Goal: Feedback & Contribution: Leave review/rating

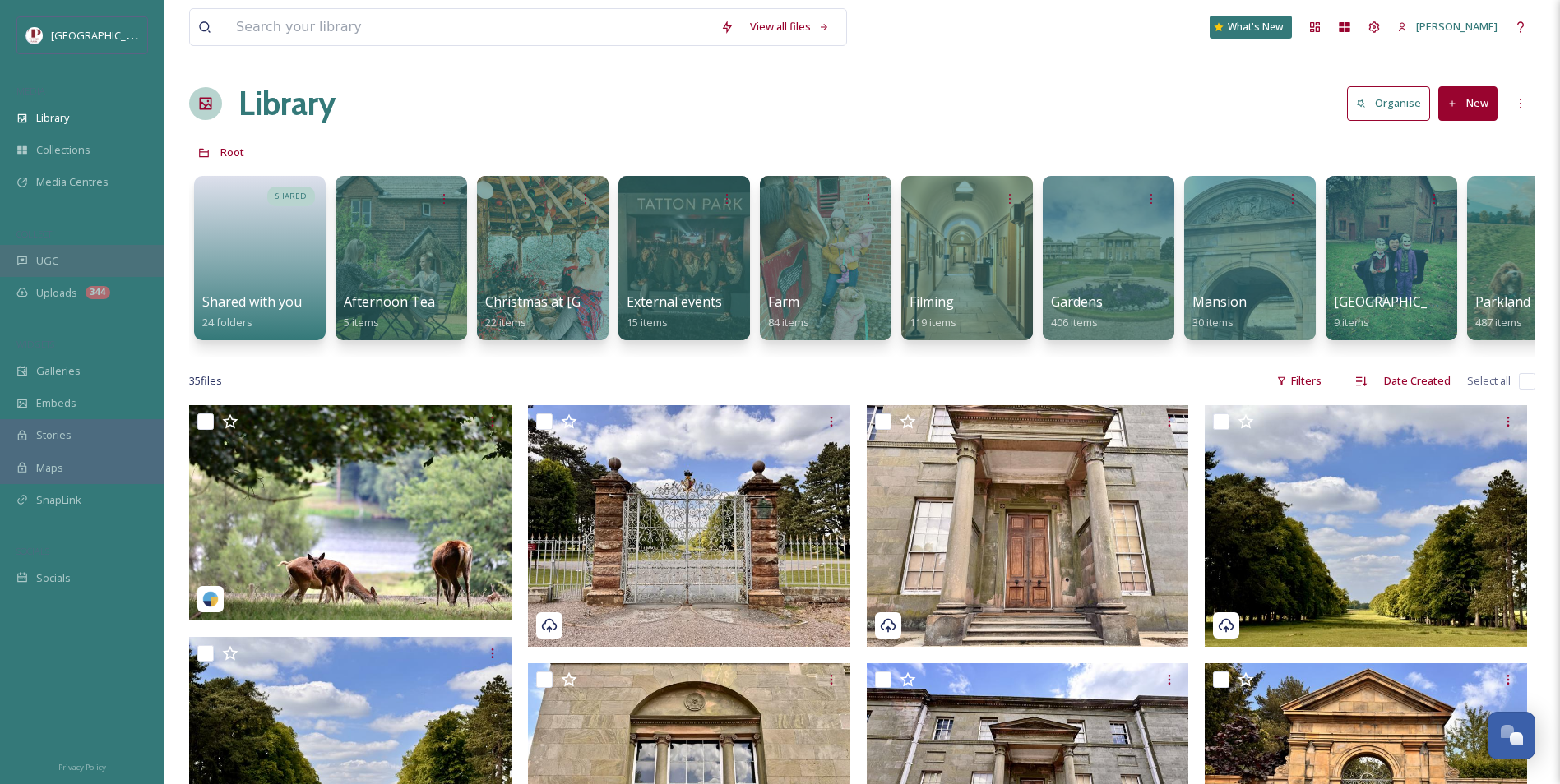
click at [57, 253] on span "UGC" at bounding box center [47, 260] width 22 height 15
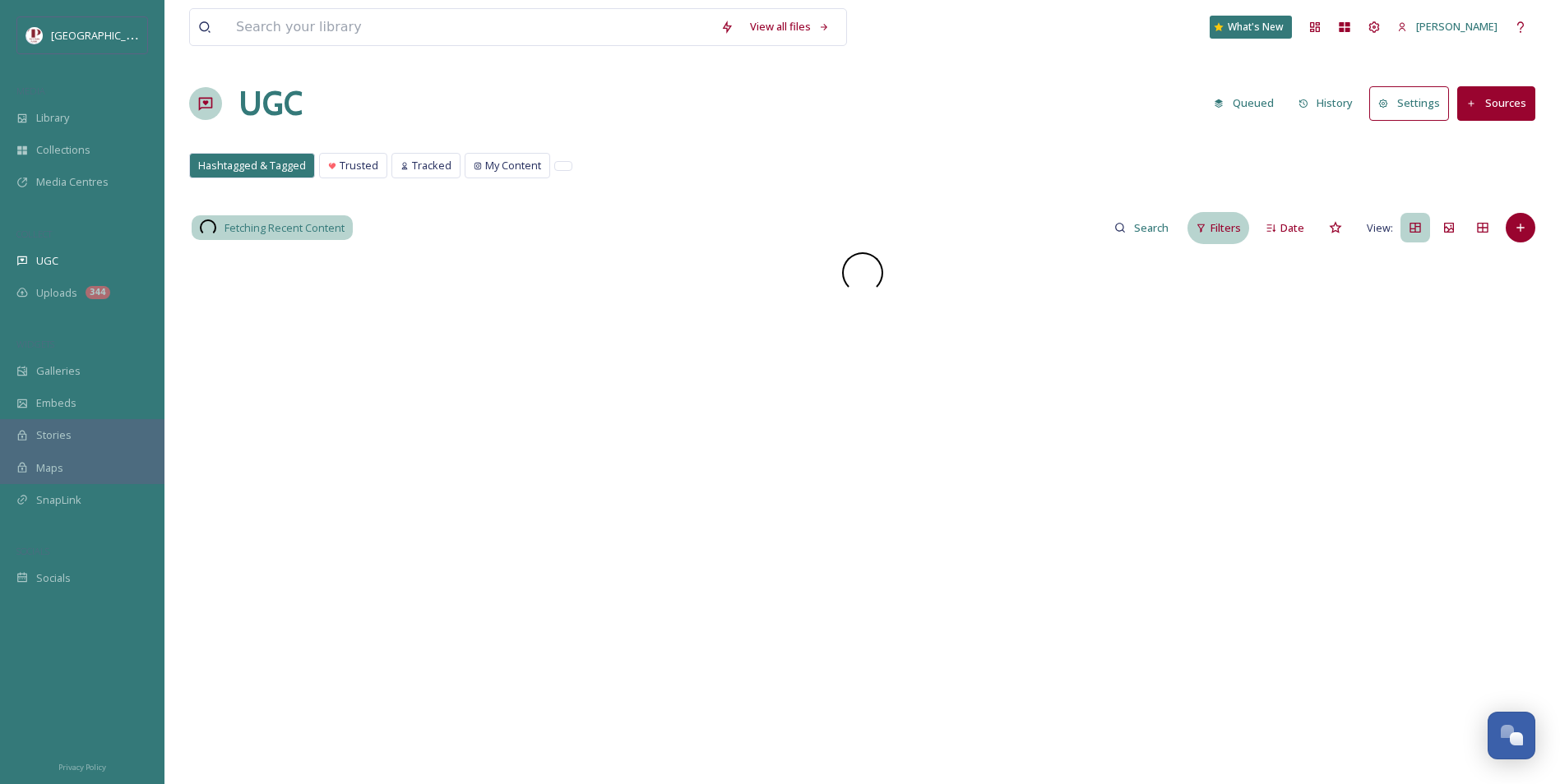
click at [1223, 220] on span "Filters" at bounding box center [1226, 228] width 31 height 15
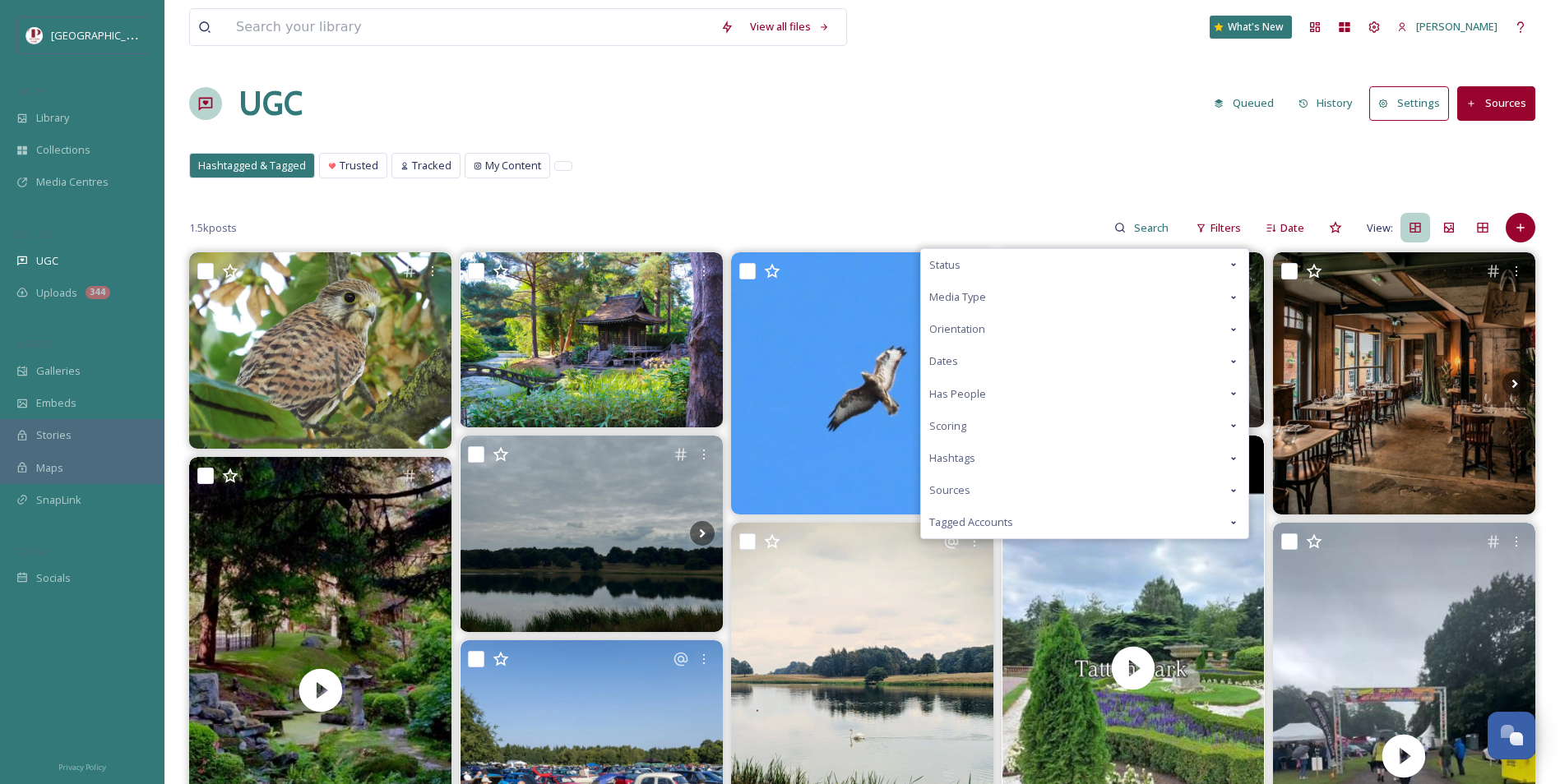
click at [1048, 426] on div "Scoring" at bounding box center [1084, 426] width 328 height 32
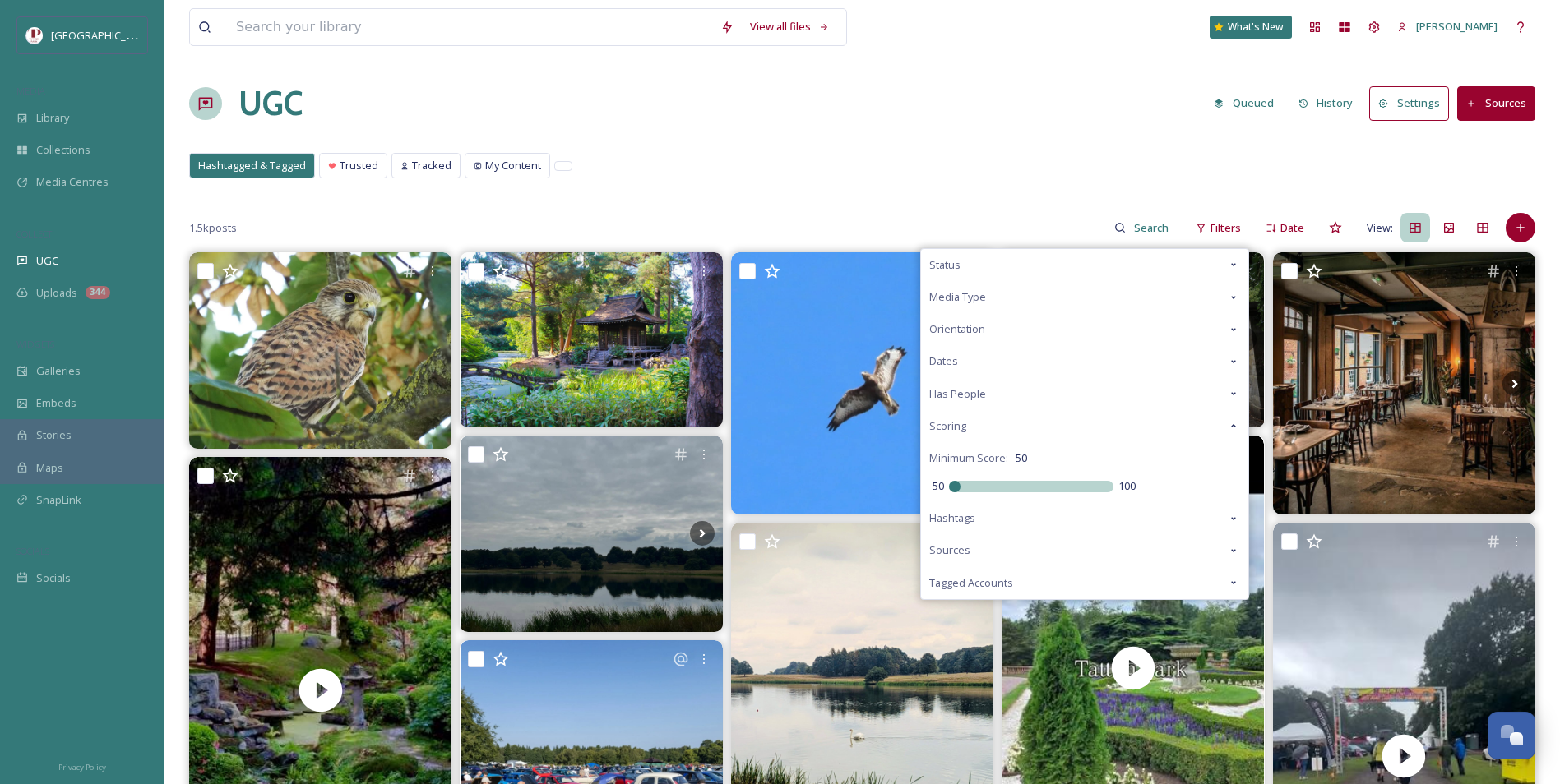
drag, startPoint x: 1033, startPoint y: 491, endPoint x: 702, endPoint y: 490, distance: 331.0
type input "-50"
click at [948, 493] on input "range" at bounding box center [1030, 486] width 164 height 12
click at [832, 182] on div "Hashtagged & Tagged Trusted Tracked My Content Hashtagged & Tagged Trusted Trac…" at bounding box center [861, 170] width 1346 height 34
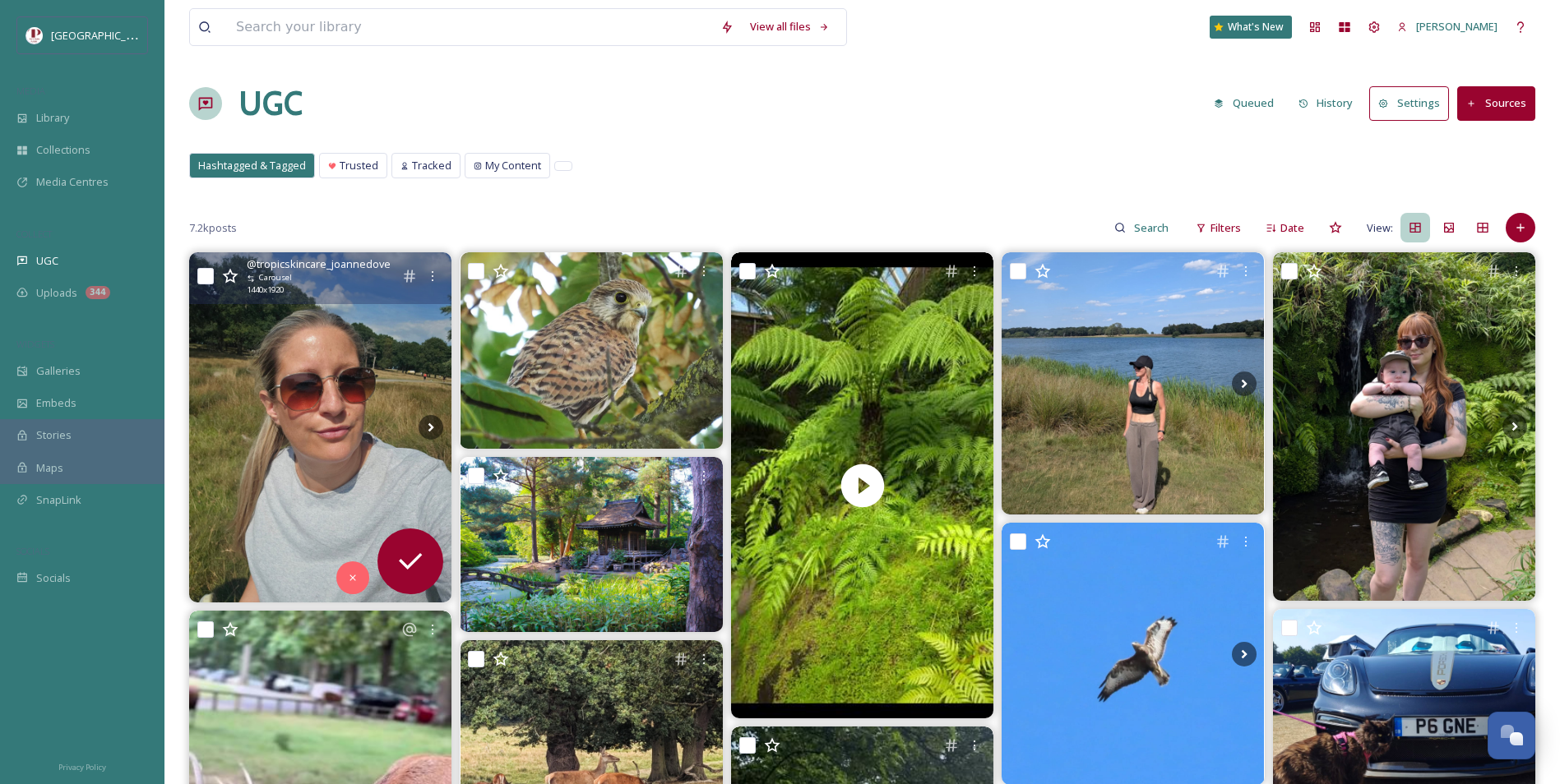
click at [322, 386] on img at bounding box center [319, 426] width 262 height 349
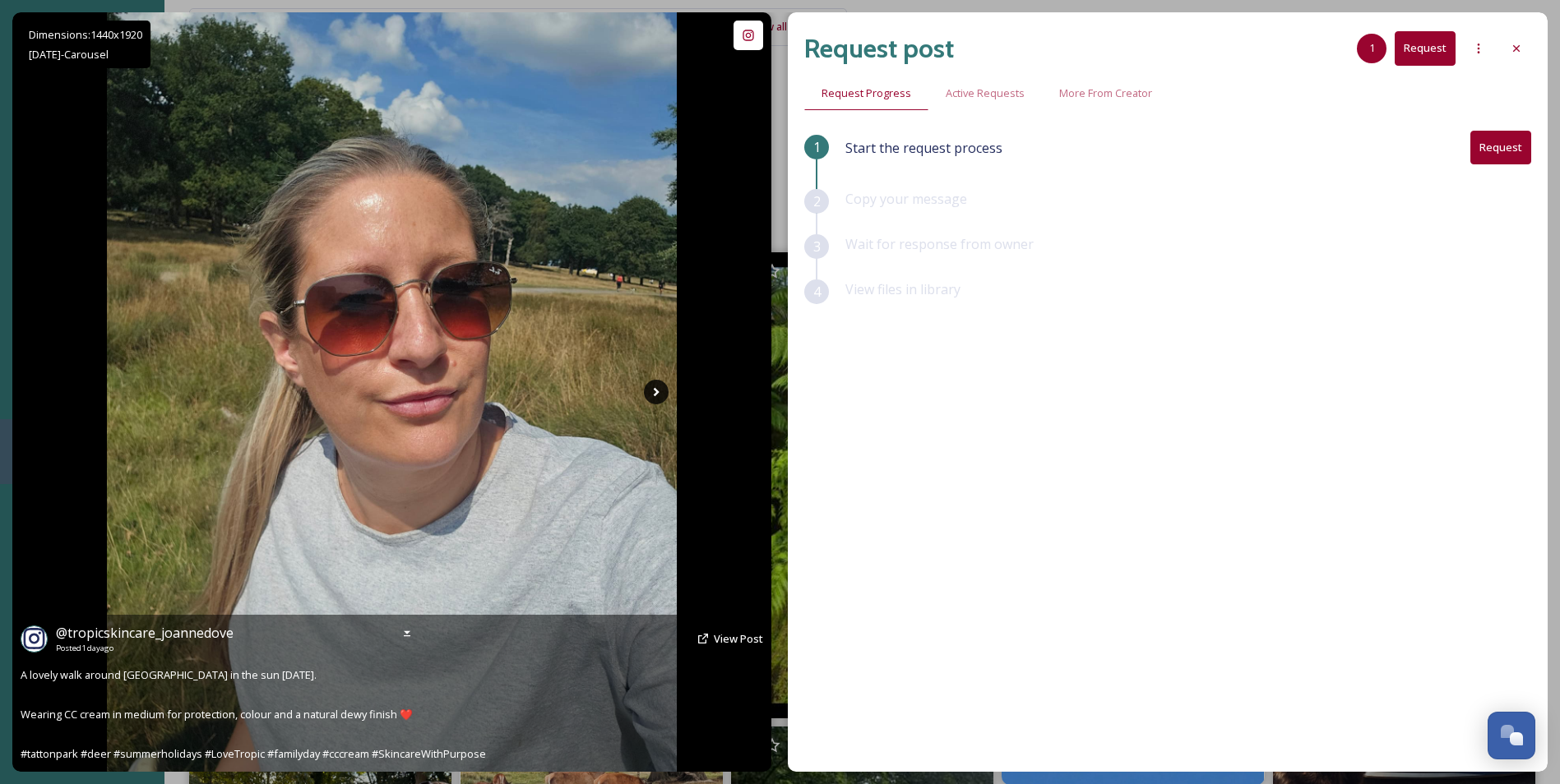
drag, startPoint x: 662, startPoint y: 390, endPoint x: 660, endPoint y: 399, distance: 9.2
click at [660, 399] on icon at bounding box center [655, 392] width 25 height 24
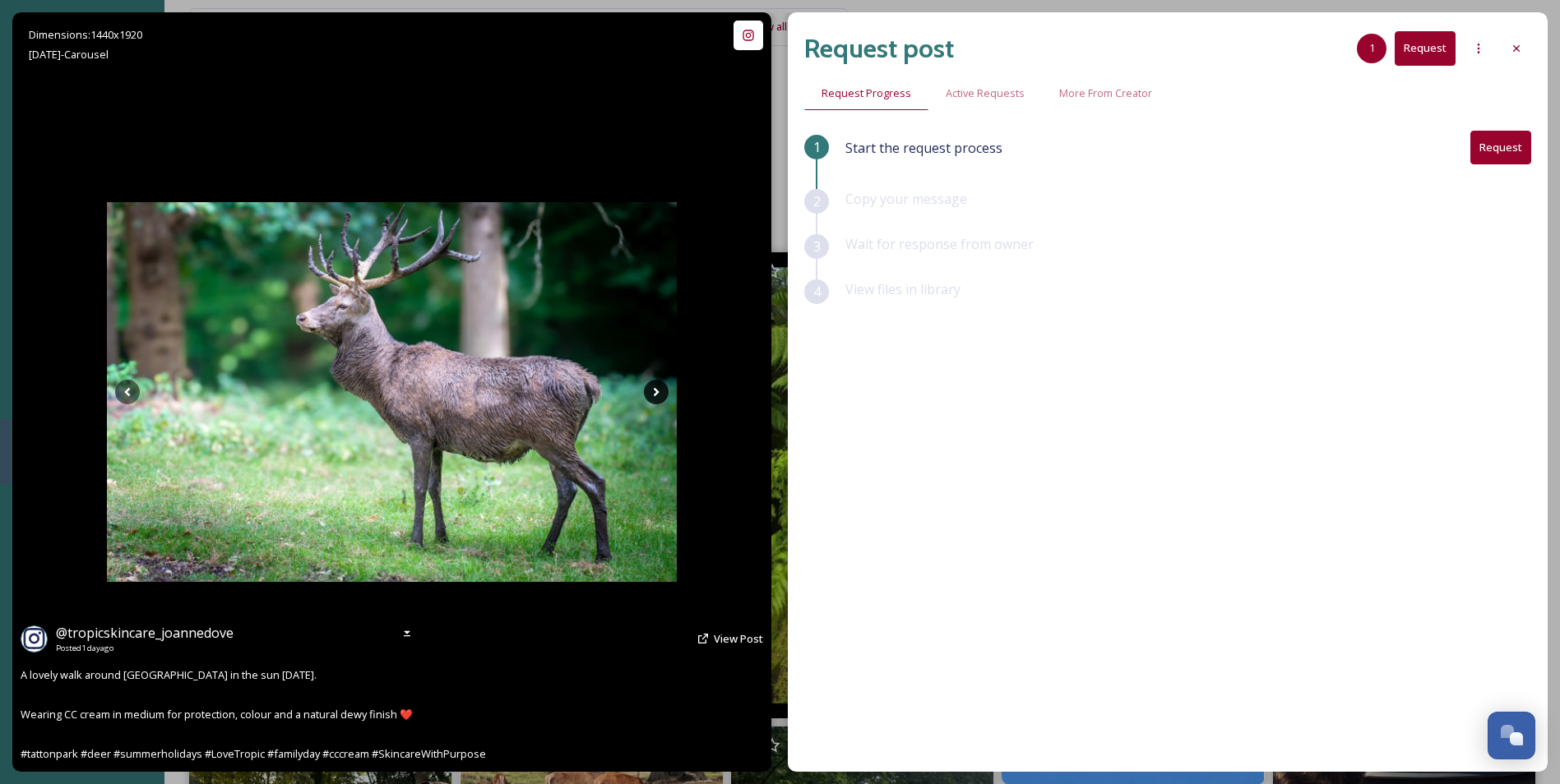
click at [660, 399] on icon at bounding box center [655, 392] width 25 height 24
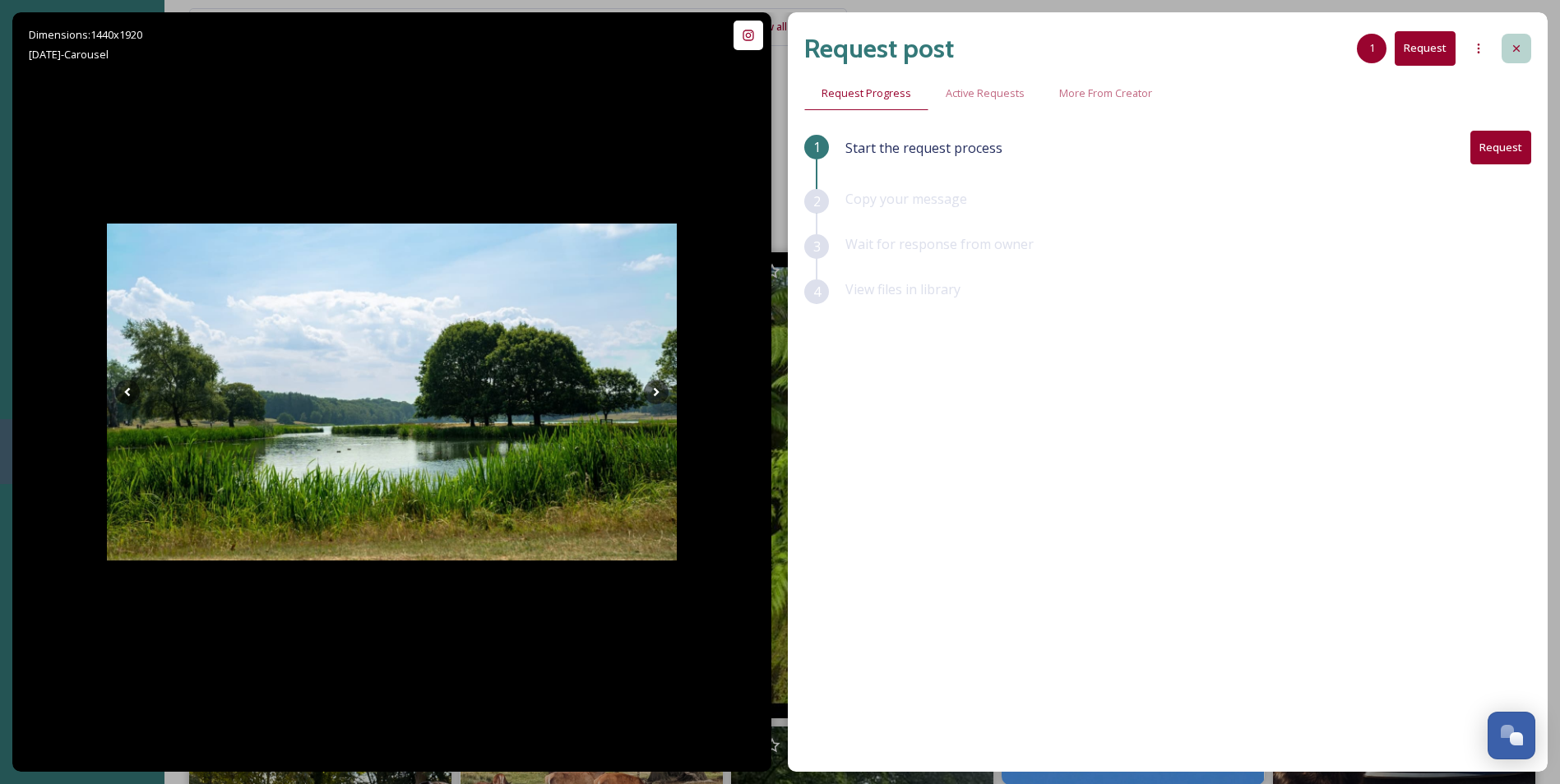
click at [1507, 48] on div at bounding box center [1516, 48] width 30 height 30
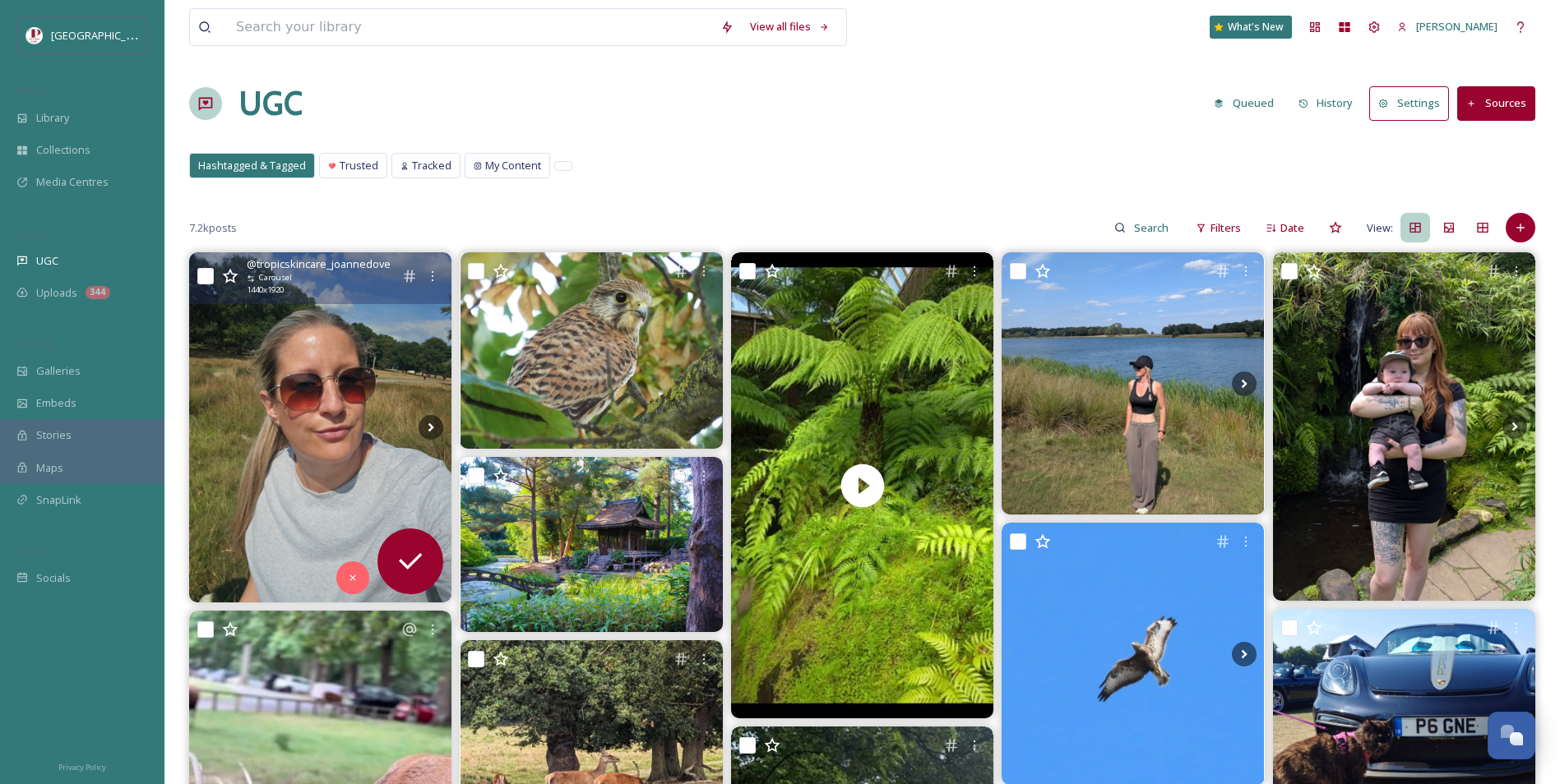
click at [364, 392] on img at bounding box center [319, 426] width 262 height 349
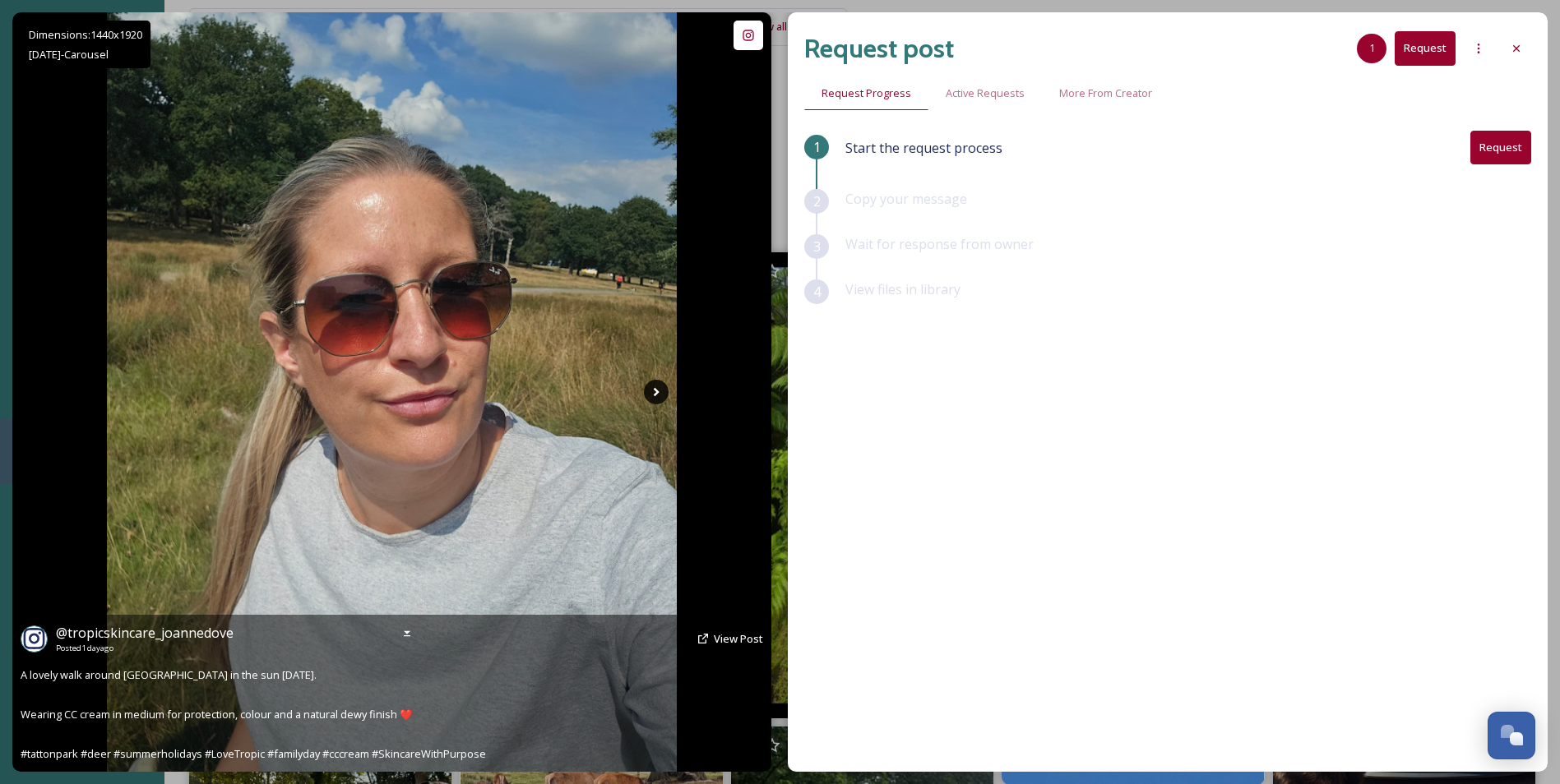
click at [666, 401] on icon at bounding box center [655, 392] width 25 height 24
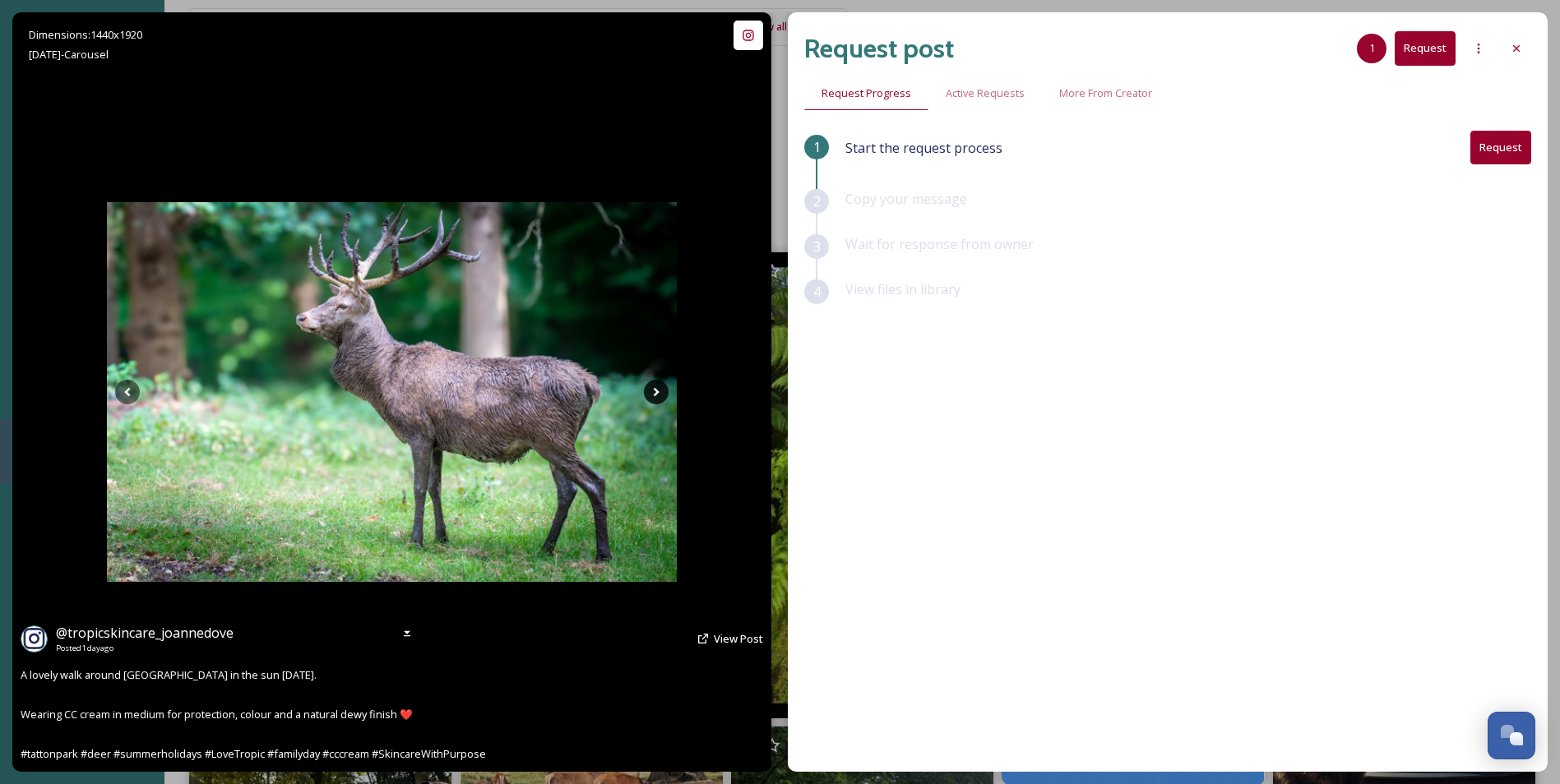
click at [660, 397] on icon at bounding box center [655, 392] width 25 height 24
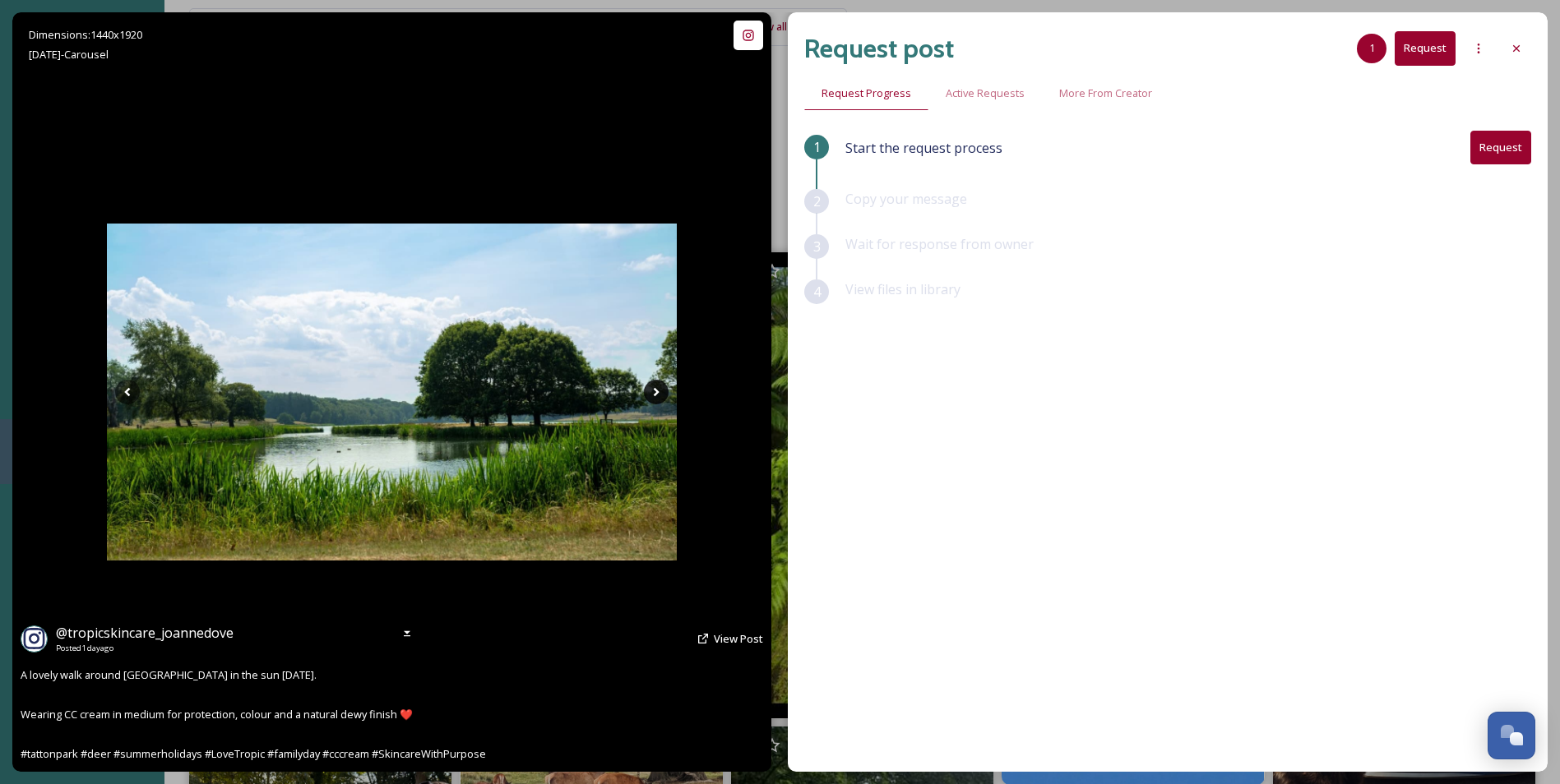
click at [659, 393] on icon at bounding box center [655, 392] width 25 height 24
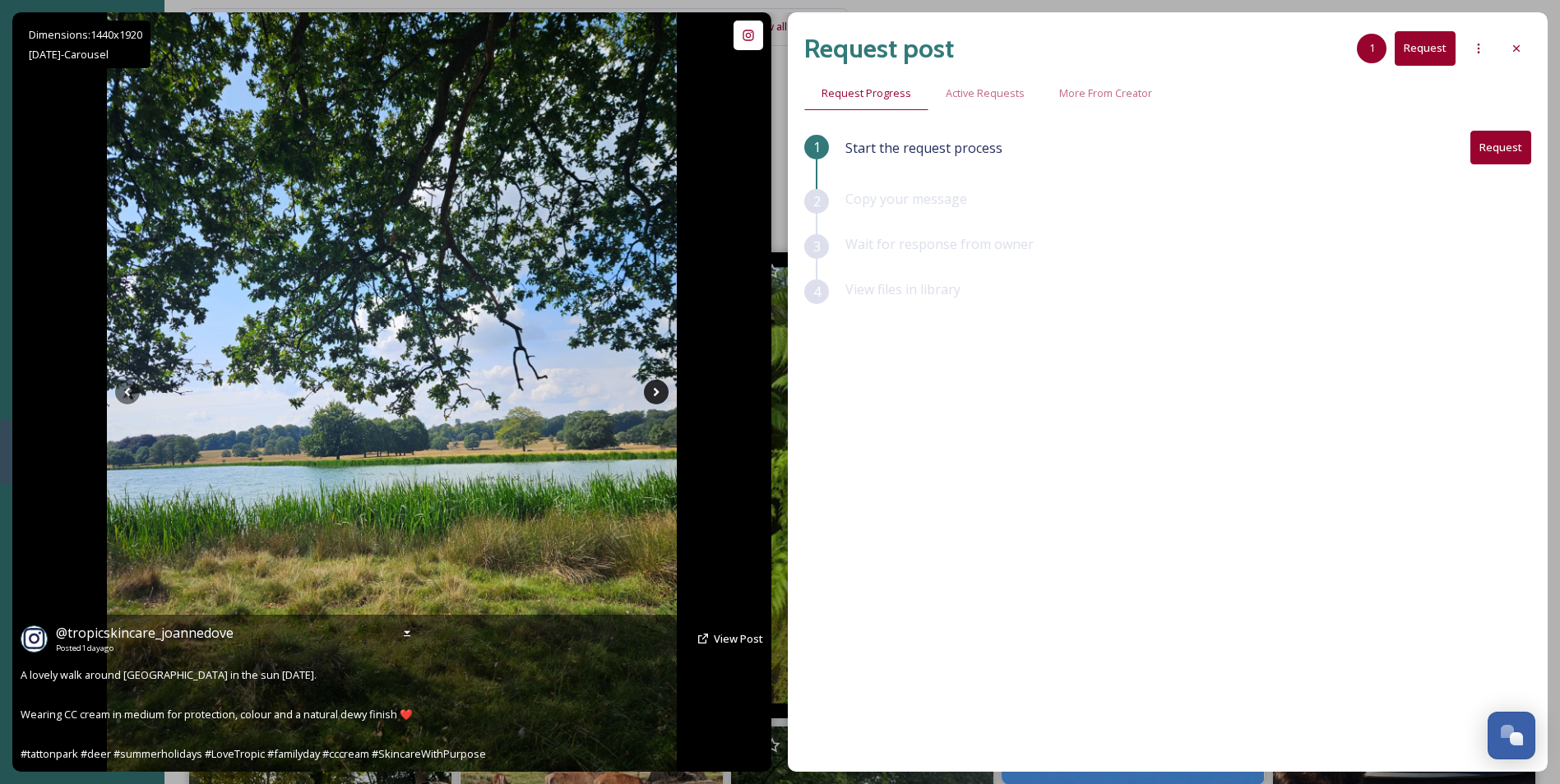
click at [659, 393] on icon at bounding box center [655, 392] width 25 height 24
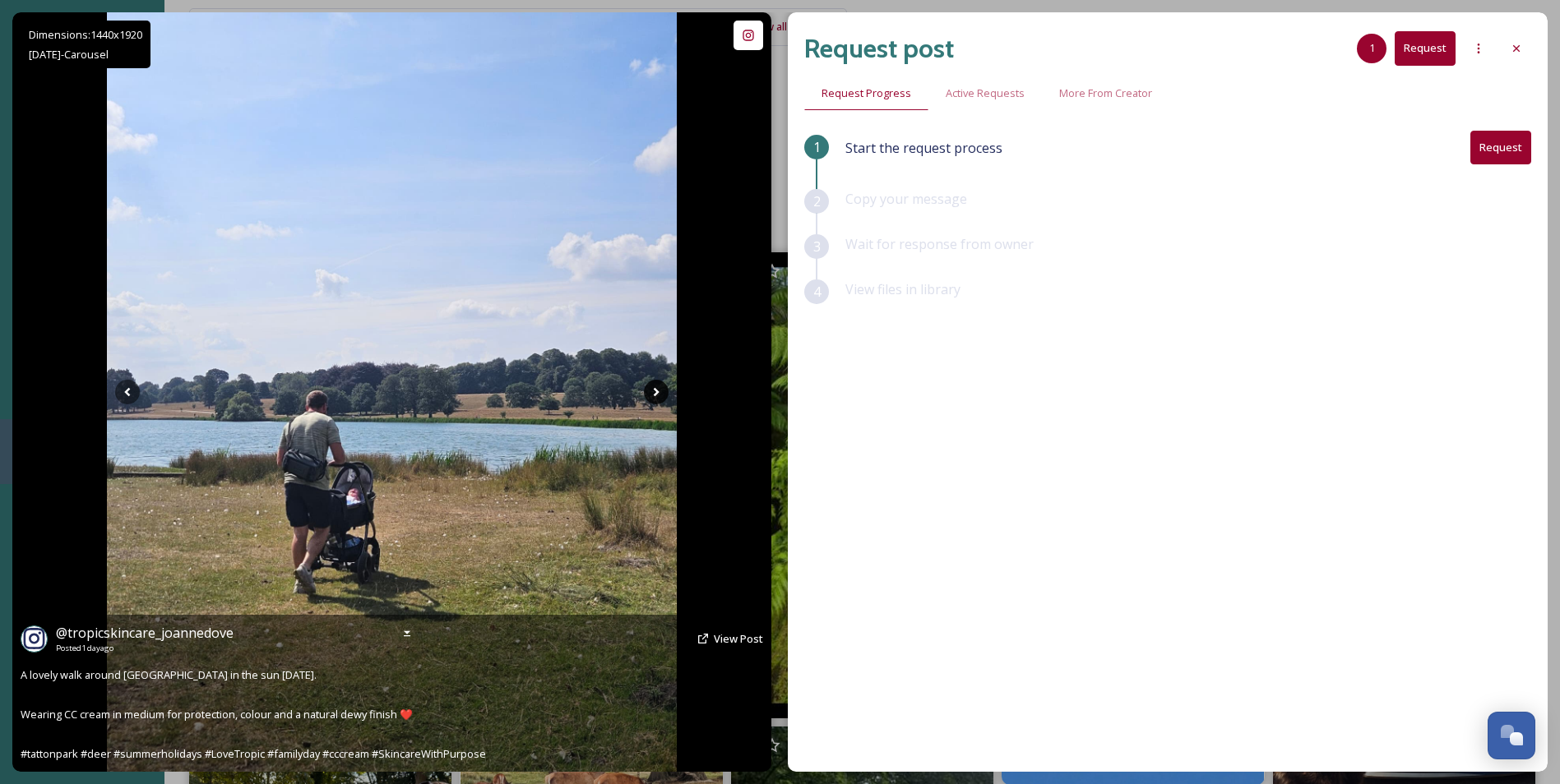
click at [659, 393] on icon at bounding box center [655, 392] width 25 height 24
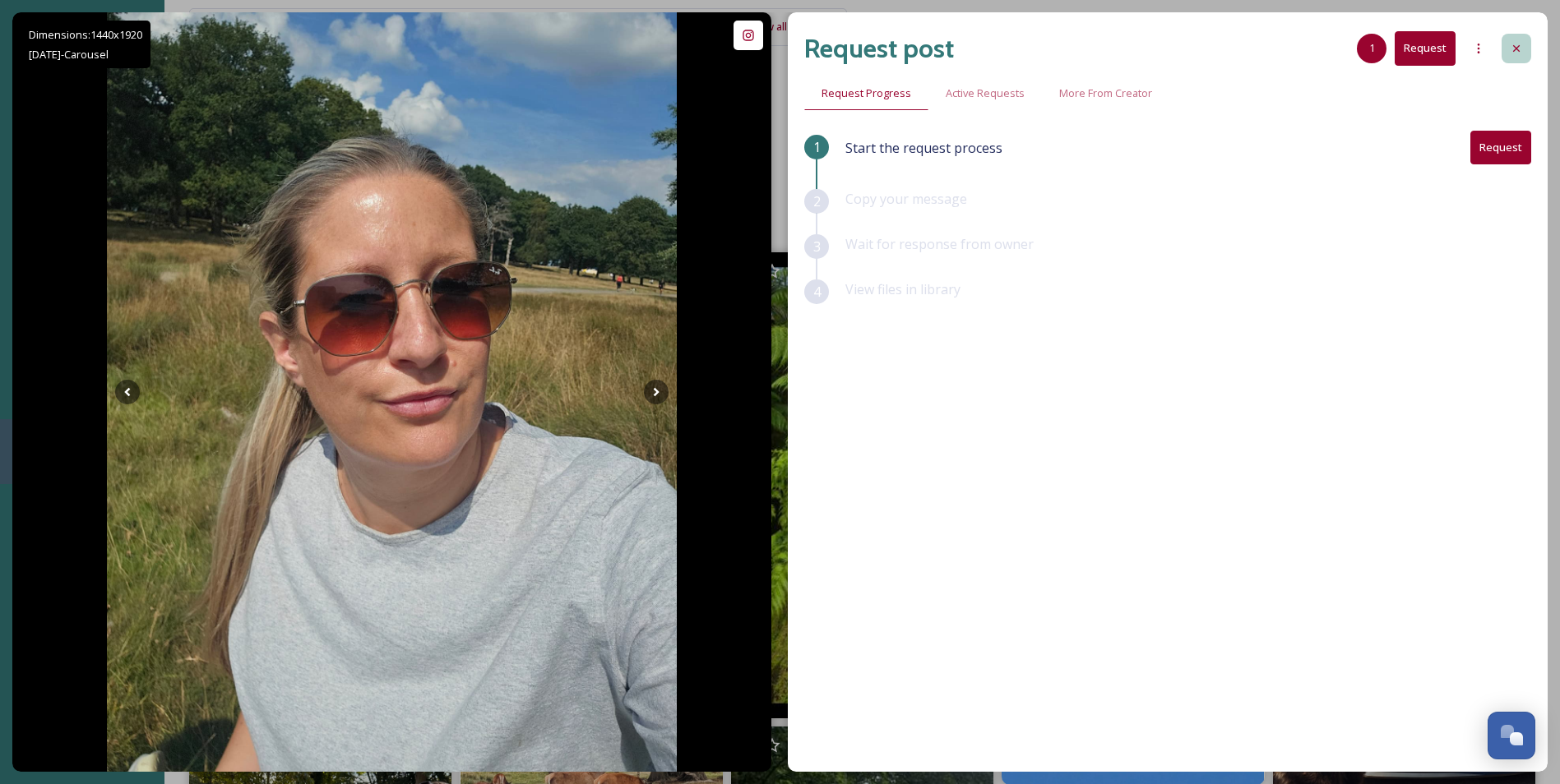
click at [1507, 44] on div at bounding box center [1516, 48] width 30 height 30
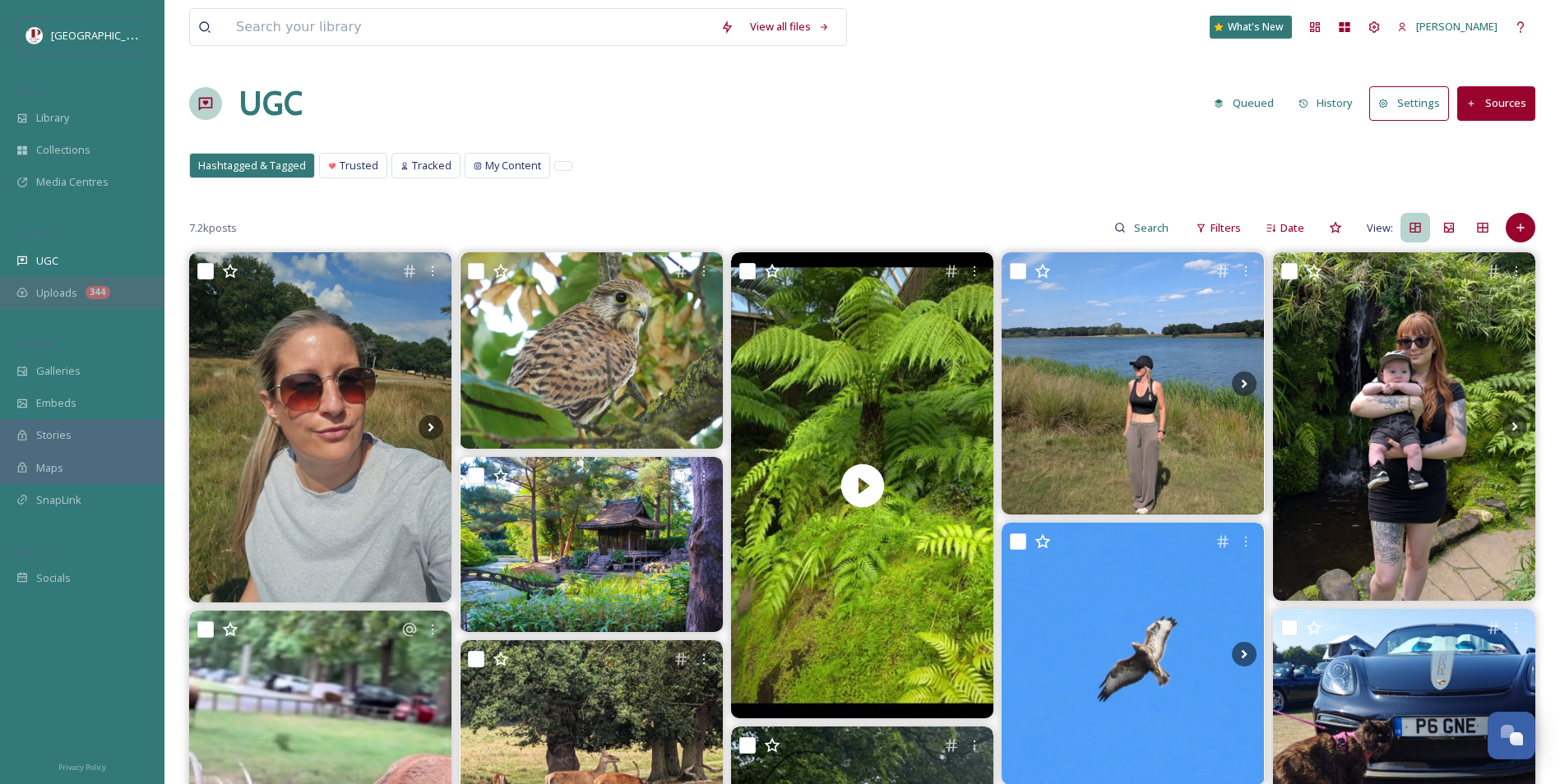
click at [87, 298] on div "344" at bounding box center [97, 292] width 25 height 13
